Goal: Task Accomplishment & Management: Use online tool/utility

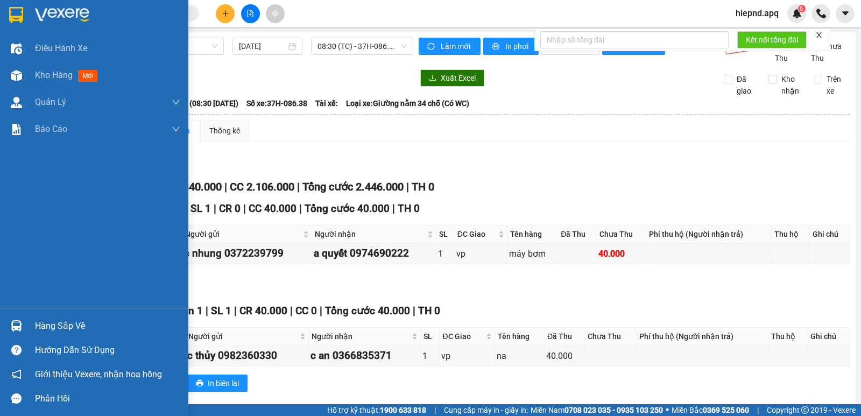
click at [52, 331] on div "Hàng sắp về" at bounding box center [107, 326] width 145 height 16
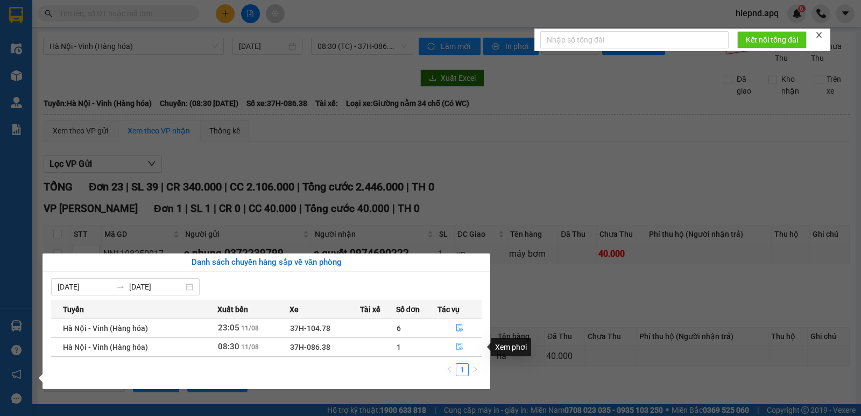
click at [457, 346] on icon "file-done" at bounding box center [460, 347] width 8 height 8
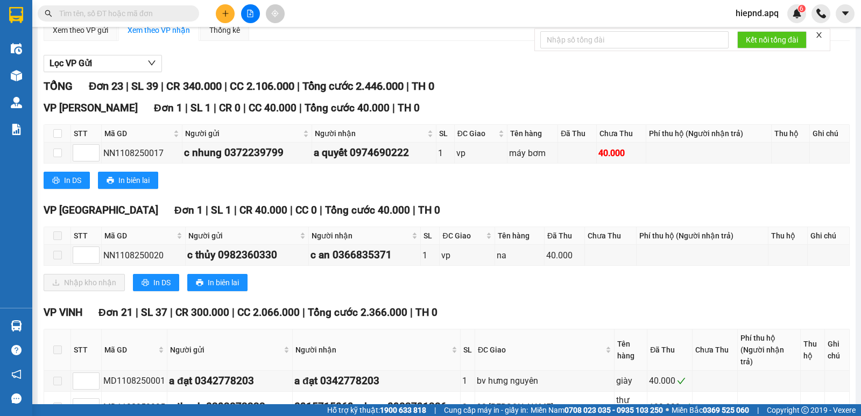
scroll to position [108, 0]
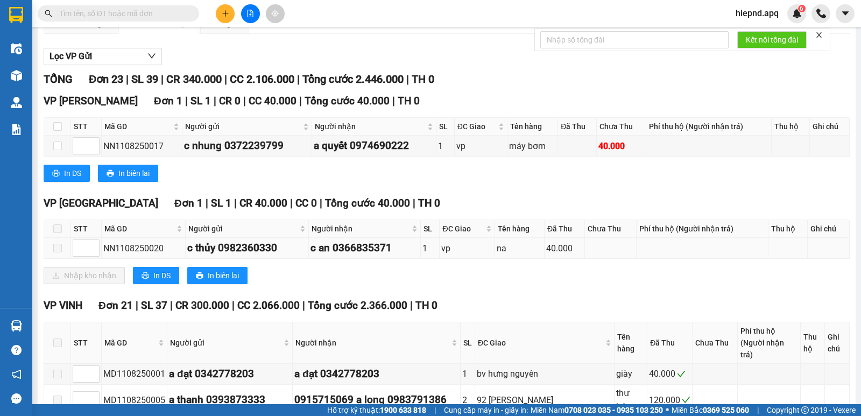
click at [54, 252] on span at bounding box center [57, 248] width 9 height 9
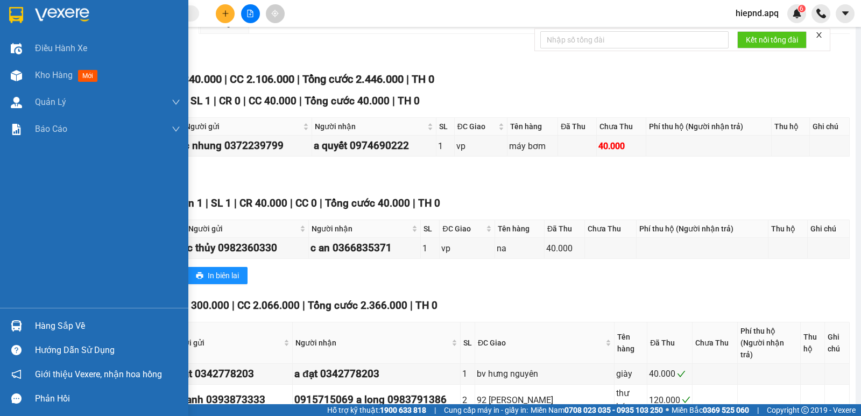
click at [57, 331] on div "Hàng sắp về" at bounding box center [107, 326] width 145 height 16
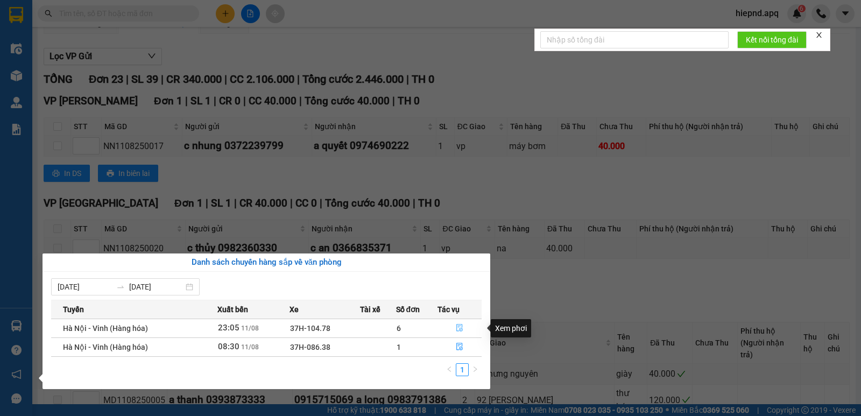
click at [460, 328] on icon "file-done" at bounding box center [460, 328] width 8 height 8
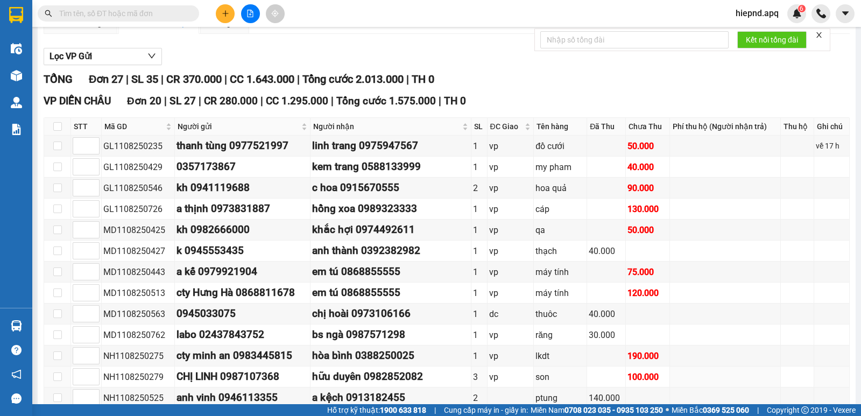
scroll to position [636, 0]
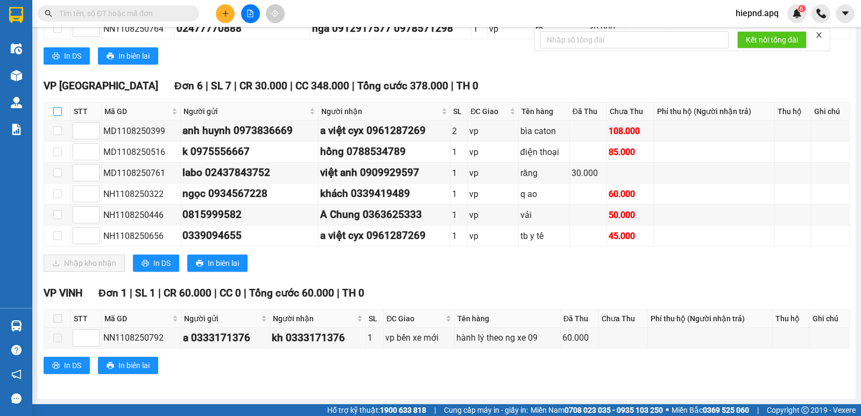
click at [54, 111] on input "checkbox" at bounding box center [57, 111] width 9 height 9
checkbox input "true"
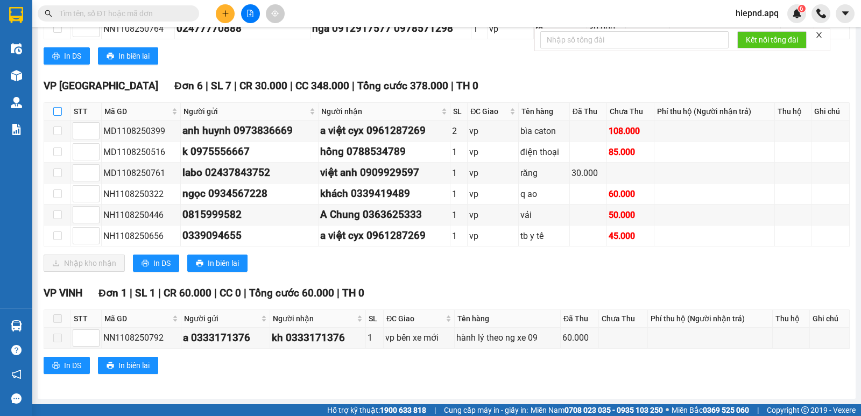
checkbox input "true"
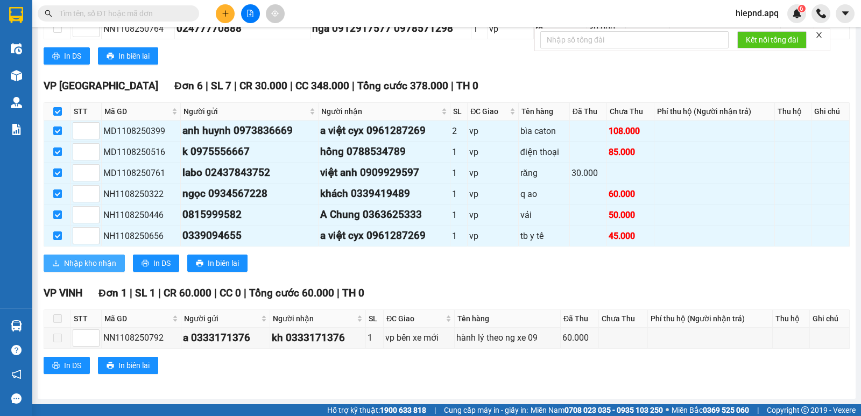
click at [109, 264] on span "Nhập kho nhận" at bounding box center [90, 263] width 52 height 12
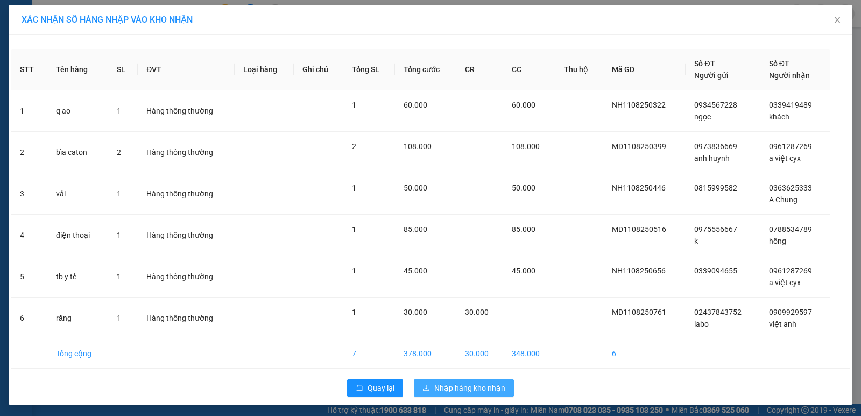
click at [445, 387] on span "Nhập hàng kho nhận" at bounding box center [469, 388] width 71 height 12
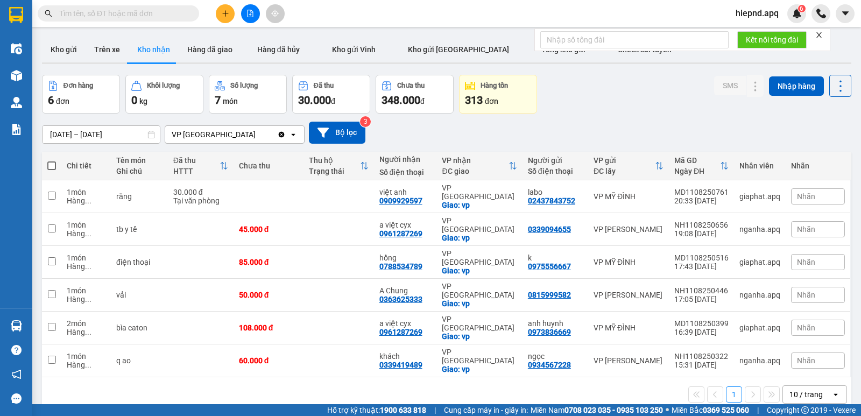
click at [820, 34] on icon "close" at bounding box center [820, 35] width 8 height 8
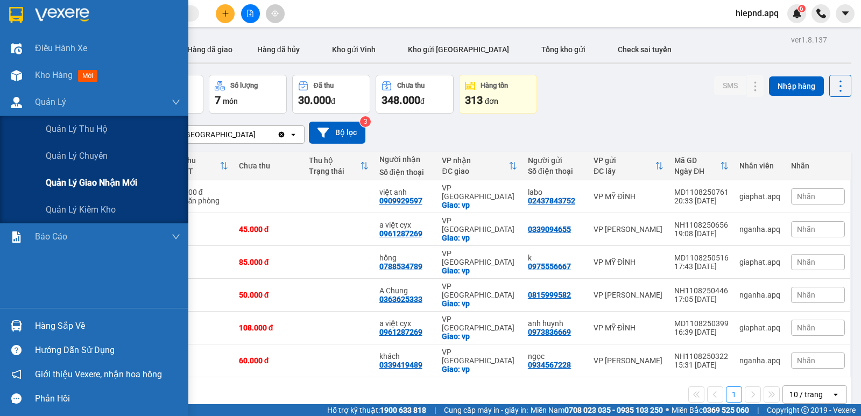
click at [74, 180] on span "Quản lý giao nhận mới" at bounding box center [92, 182] width 92 height 13
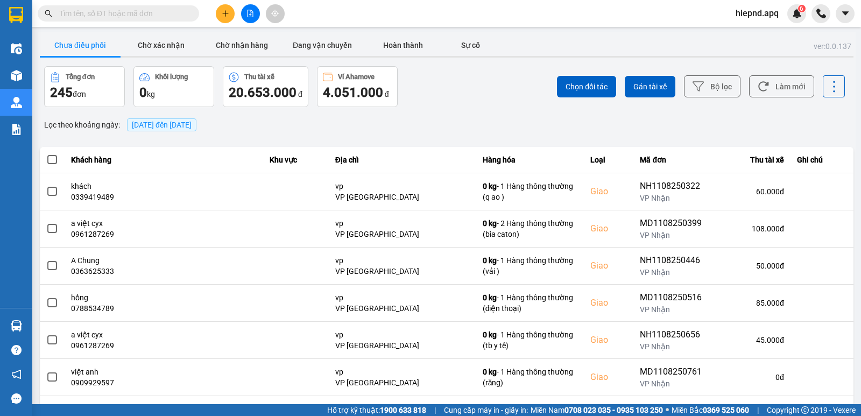
click at [192, 124] on span "[DATE] đến [DATE]" at bounding box center [162, 125] width 60 height 9
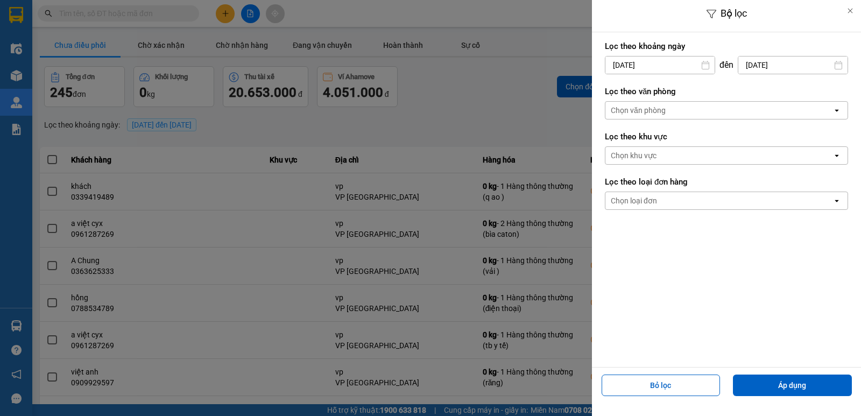
click at [667, 66] on input "[DATE]" at bounding box center [660, 65] width 109 height 17
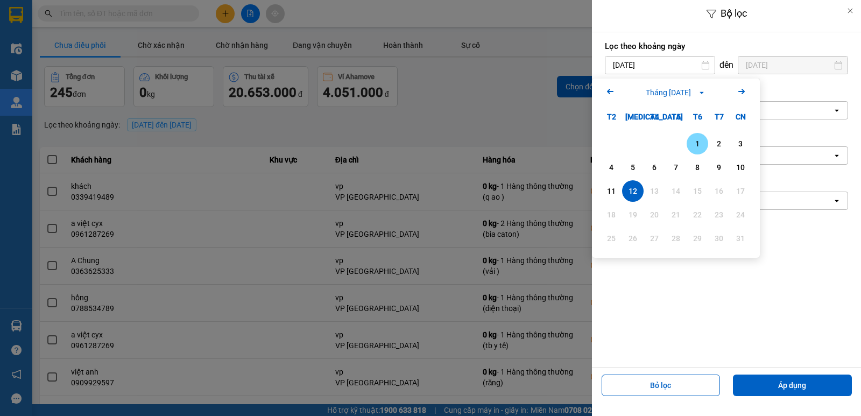
click at [697, 144] on div "1" at bounding box center [697, 143] width 15 height 13
type input "[DATE]"
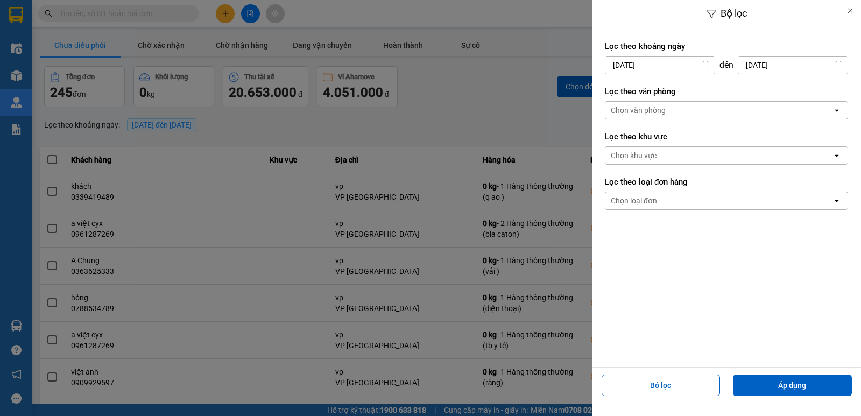
click at [706, 111] on div "Chọn văn phòng" at bounding box center [719, 110] width 227 height 17
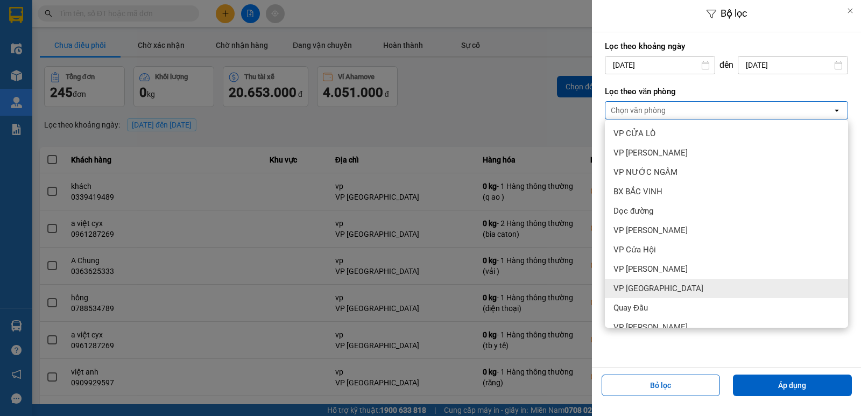
click at [687, 289] on div "VP [GEOGRAPHIC_DATA]" at bounding box center [726, 288] width 243 height 19
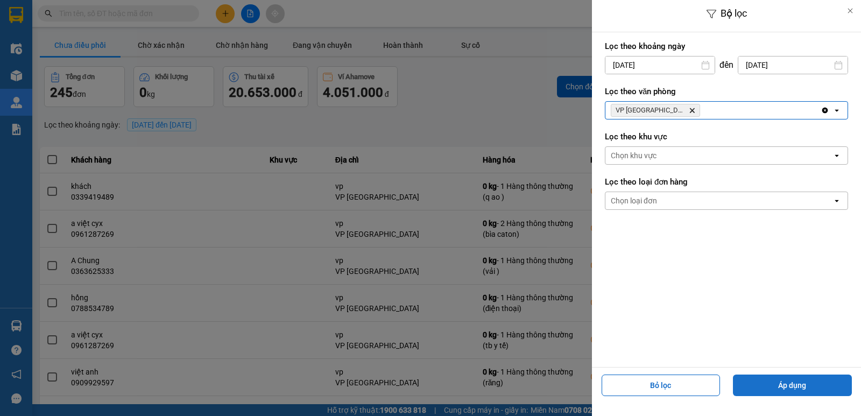
click at [810, 385] on button "Áp dụng" at bounding box center [792, 386] width 119 height 22
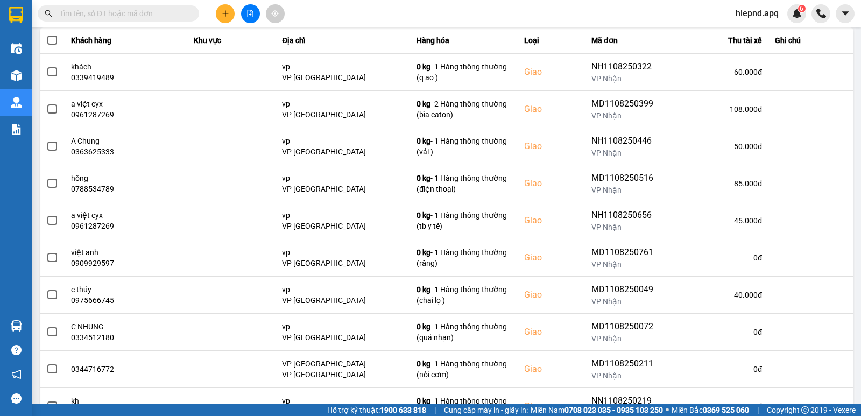
scroll to position [58, 0]
